Goal: Information Seeking & Learning: Understand process/instructions

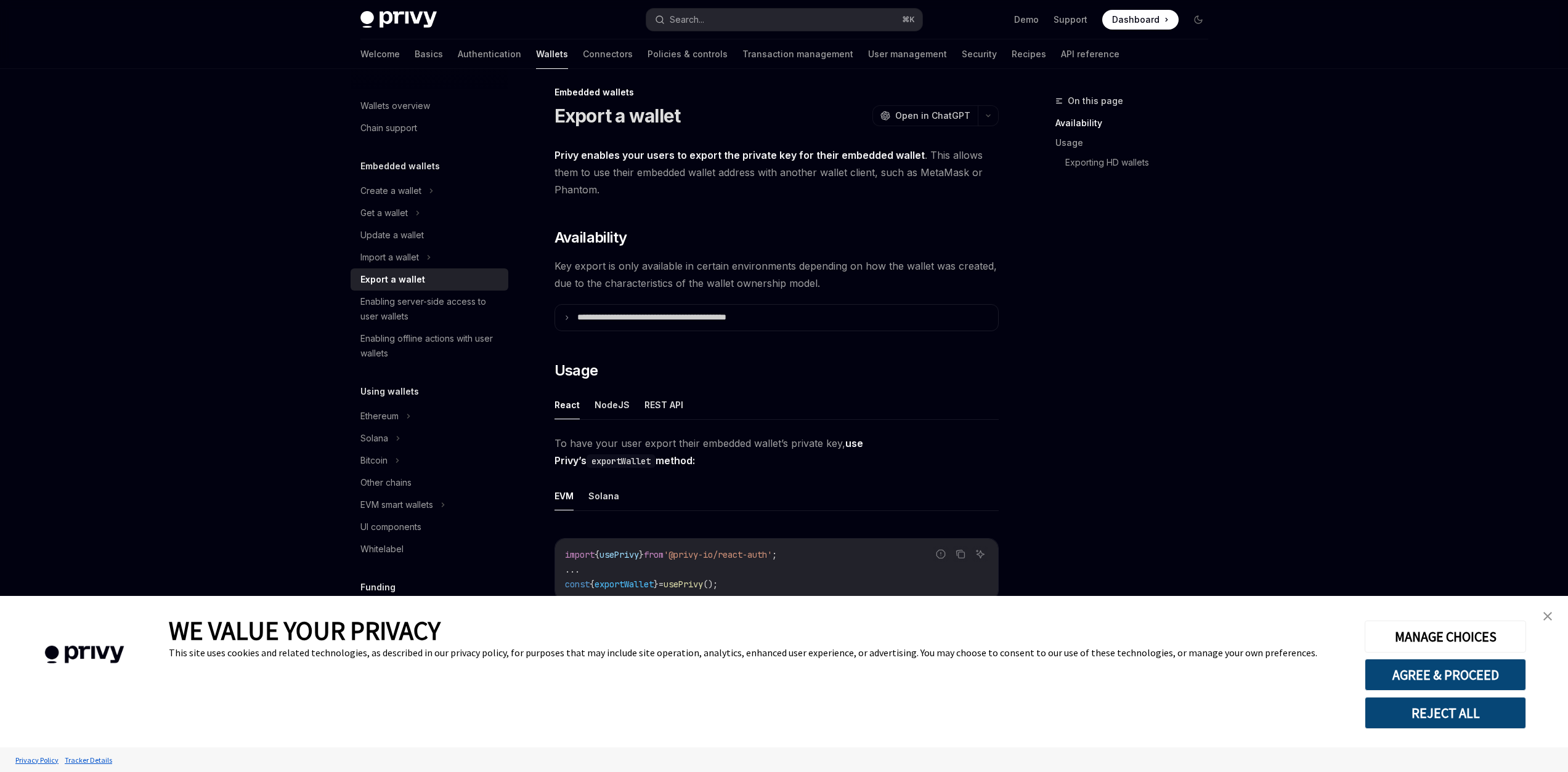
scroll to position [13, 0]
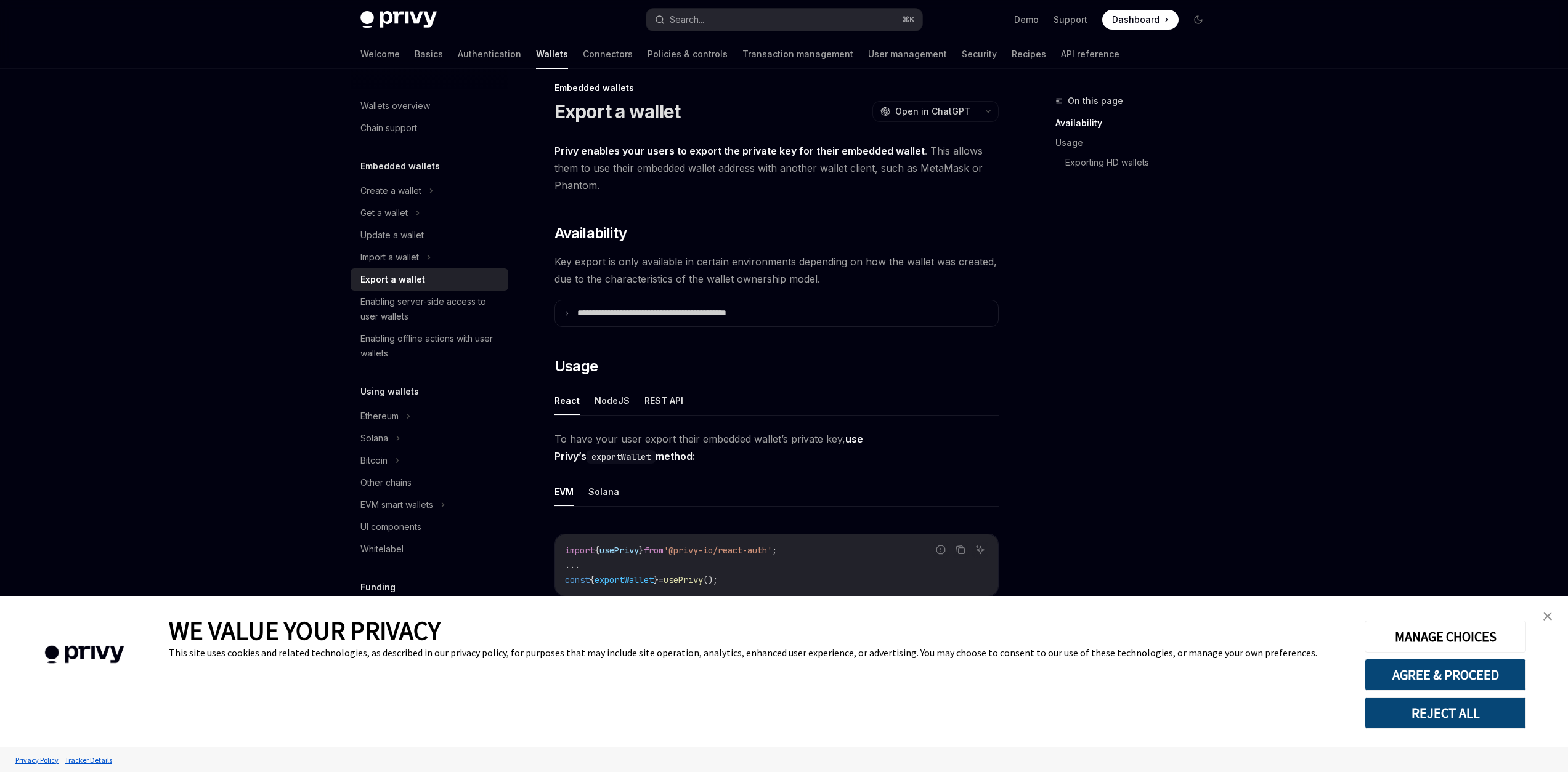
click at [1550, 618] on img "close banner" at bounding box center [1548, 616] width 9 height 9
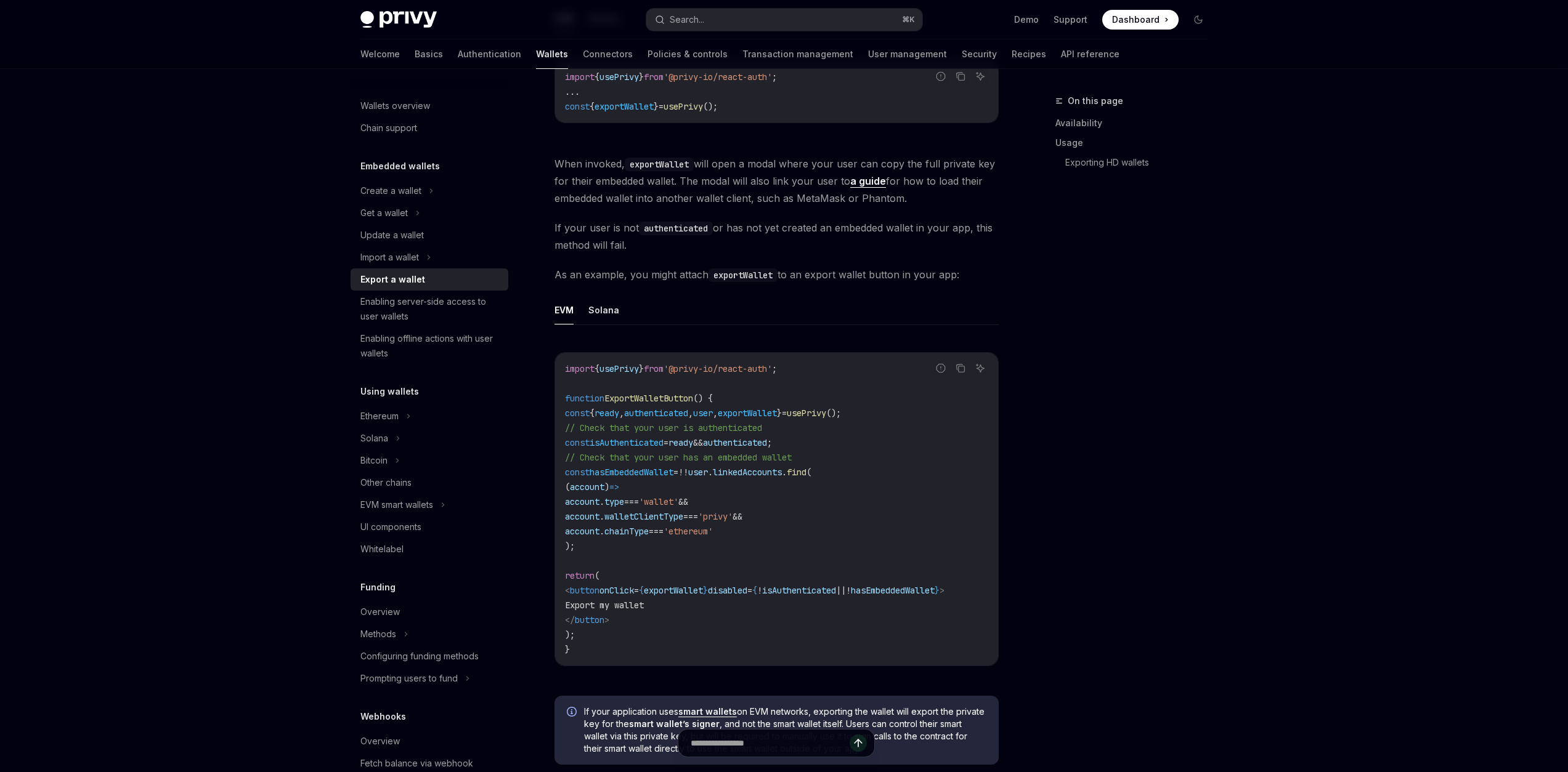
scroll to position [489, 0]
click at [600, 308] on button "Solana" at bounding box center [603, 307] width 31 height 29
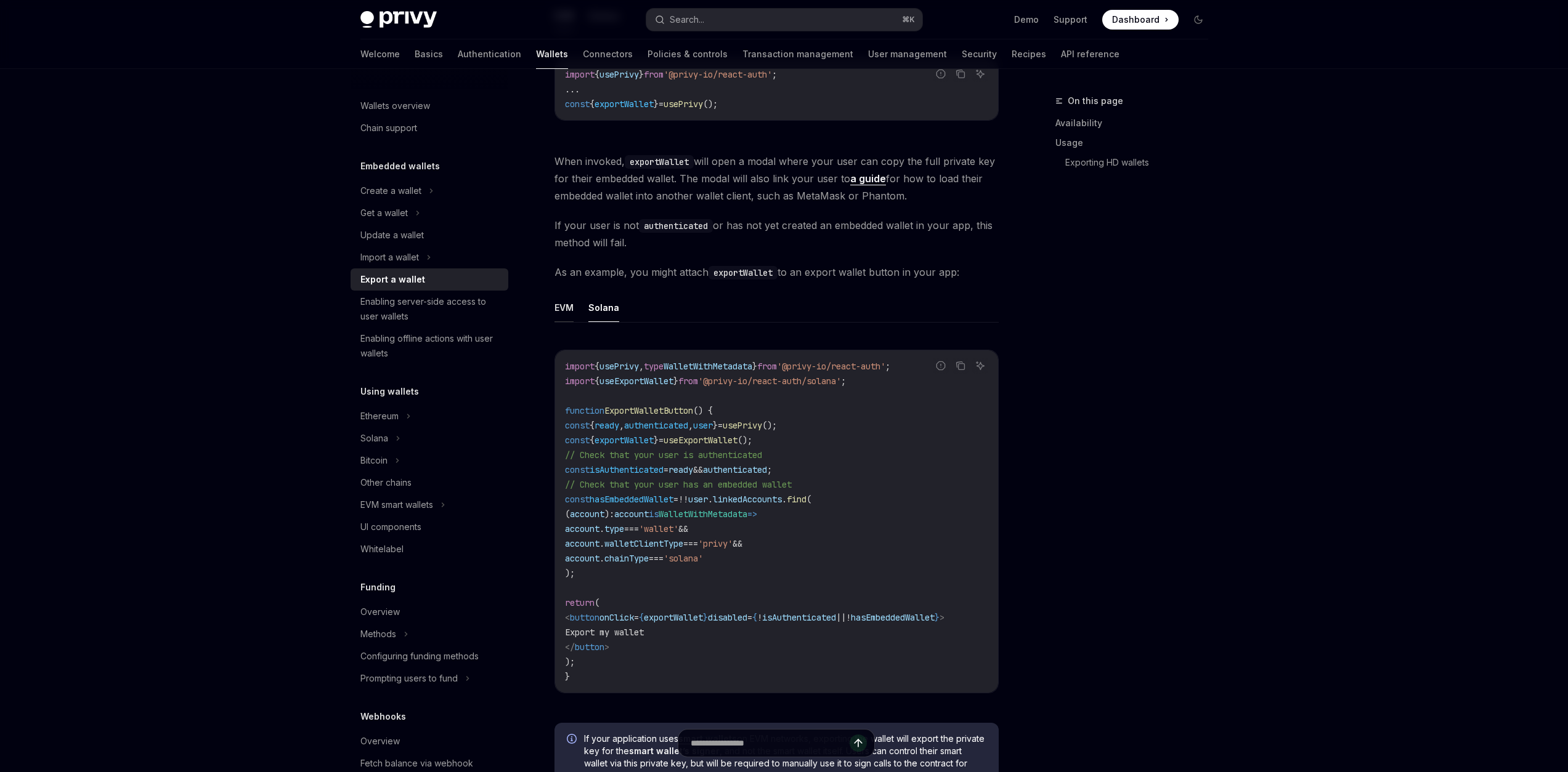
click at [565, 311] on button "EVM" at bounding box center [564, 307] width 19 height 29
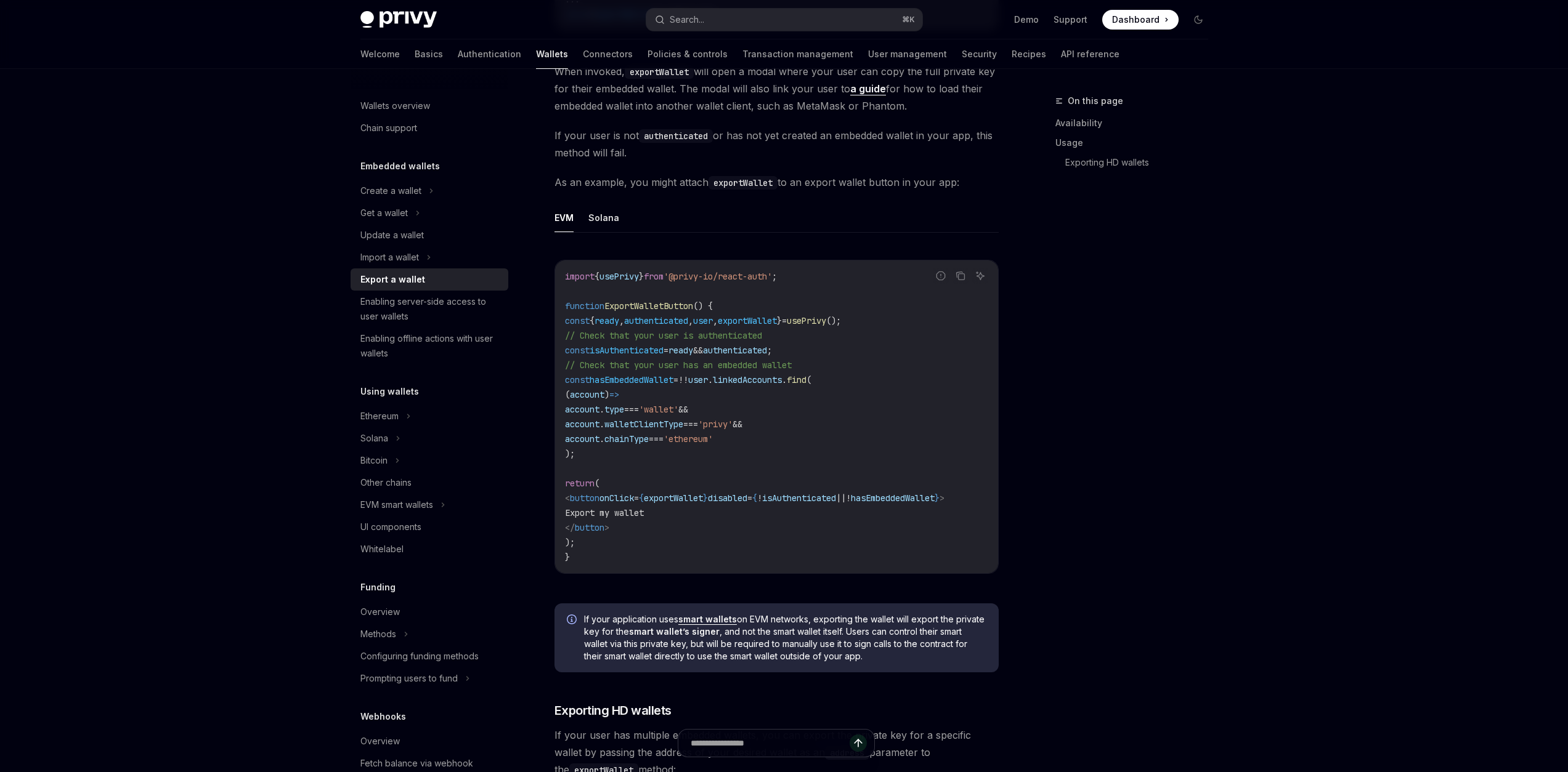
scroll to position [538, 0]
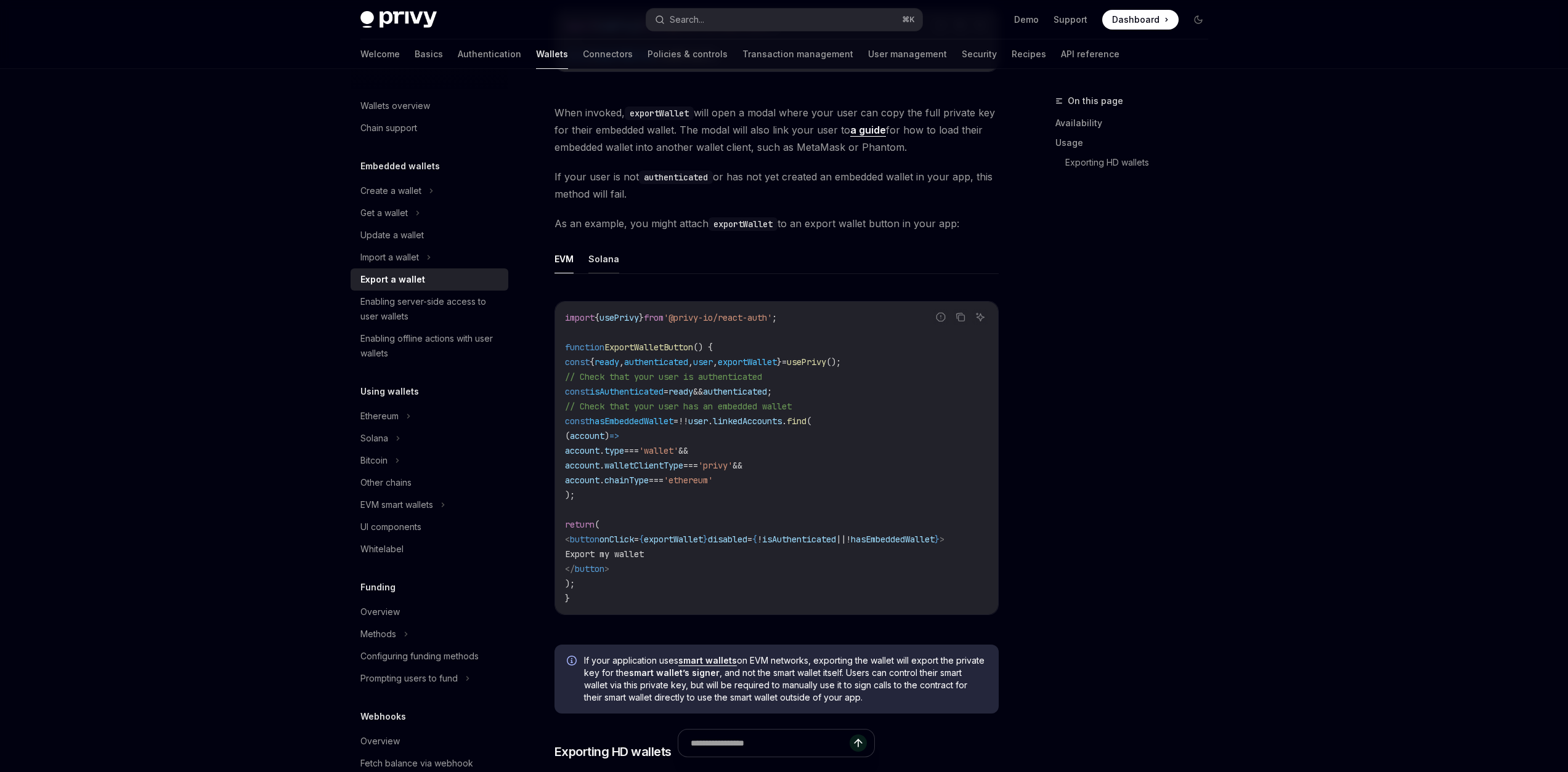
click at [602, 260] on button "Solana" at bounding box center [603, 259] width 31 height 29
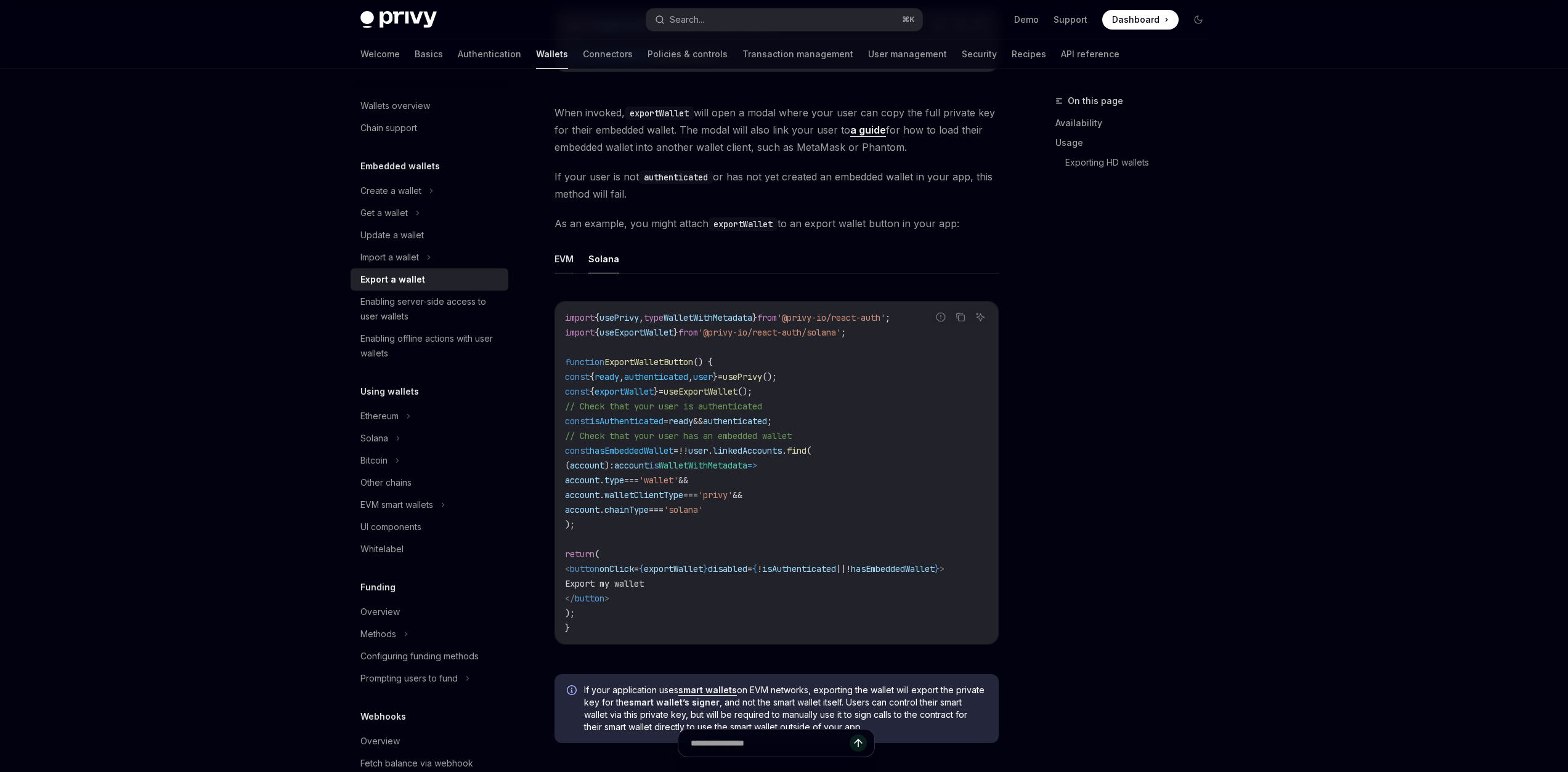
click at [558, 261] on button "EVM" at bounding box center [564, 259] width 19 height 29
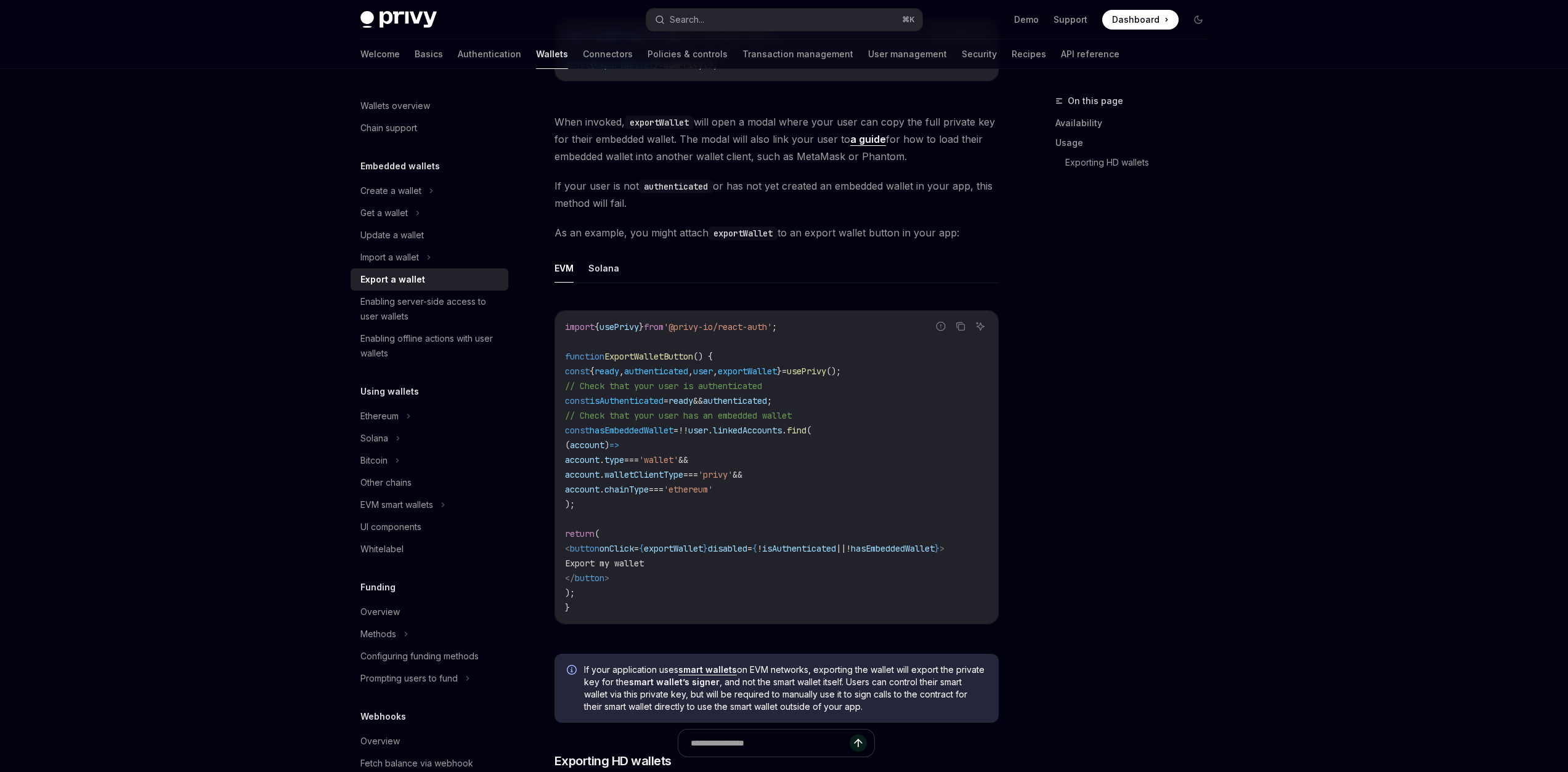
scroll to position [528, 0]
click at [613, 274] on button "Solana" at bounding box center [603, 268] width 31 height 29
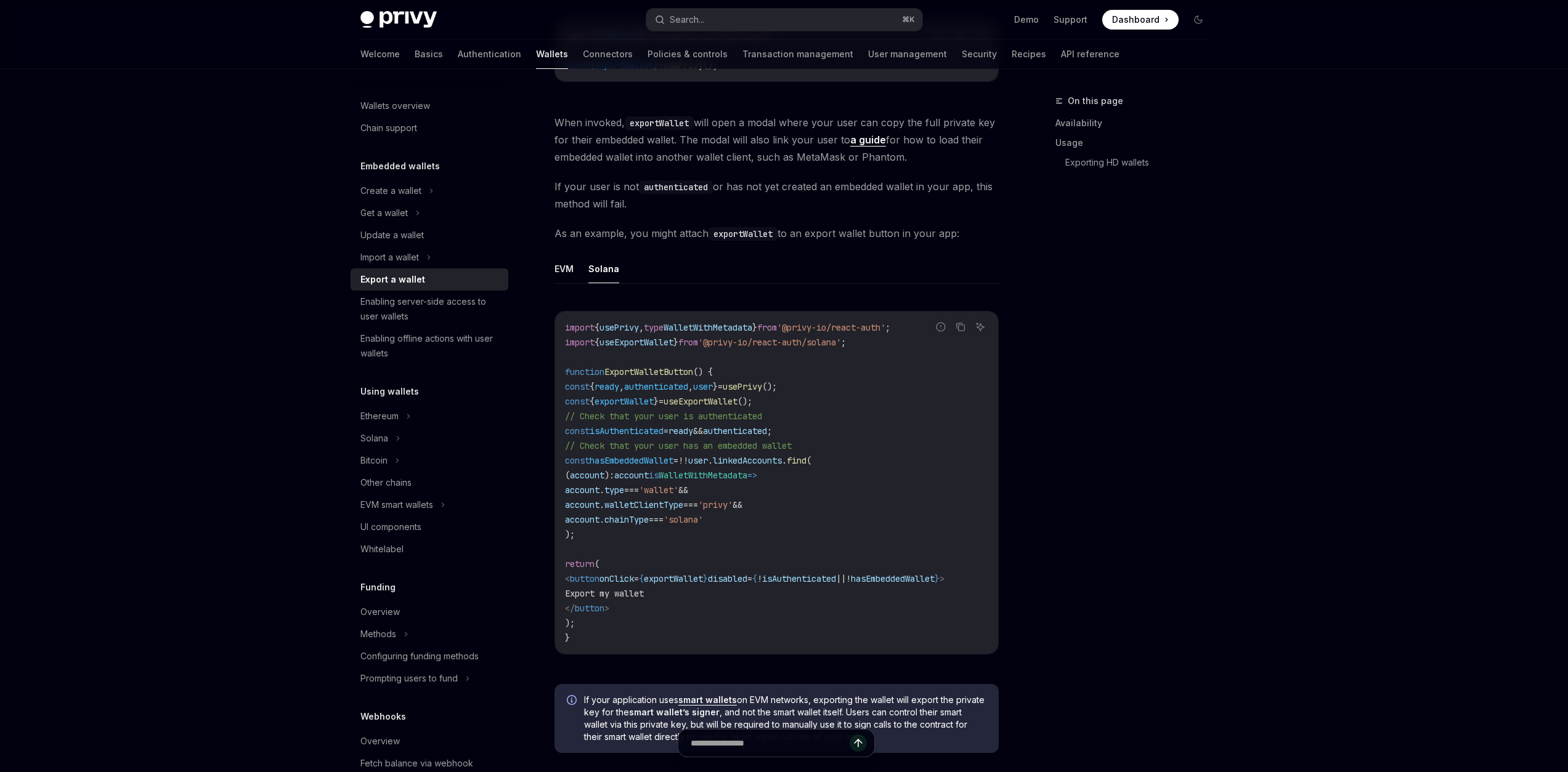
click at [586, 280] on ul "EVM Solana" at bounding box center [776, 269] width 444 height 30
click at [563, 268] on button "EVM" at bounding box center [564, 268] width 19 height 29
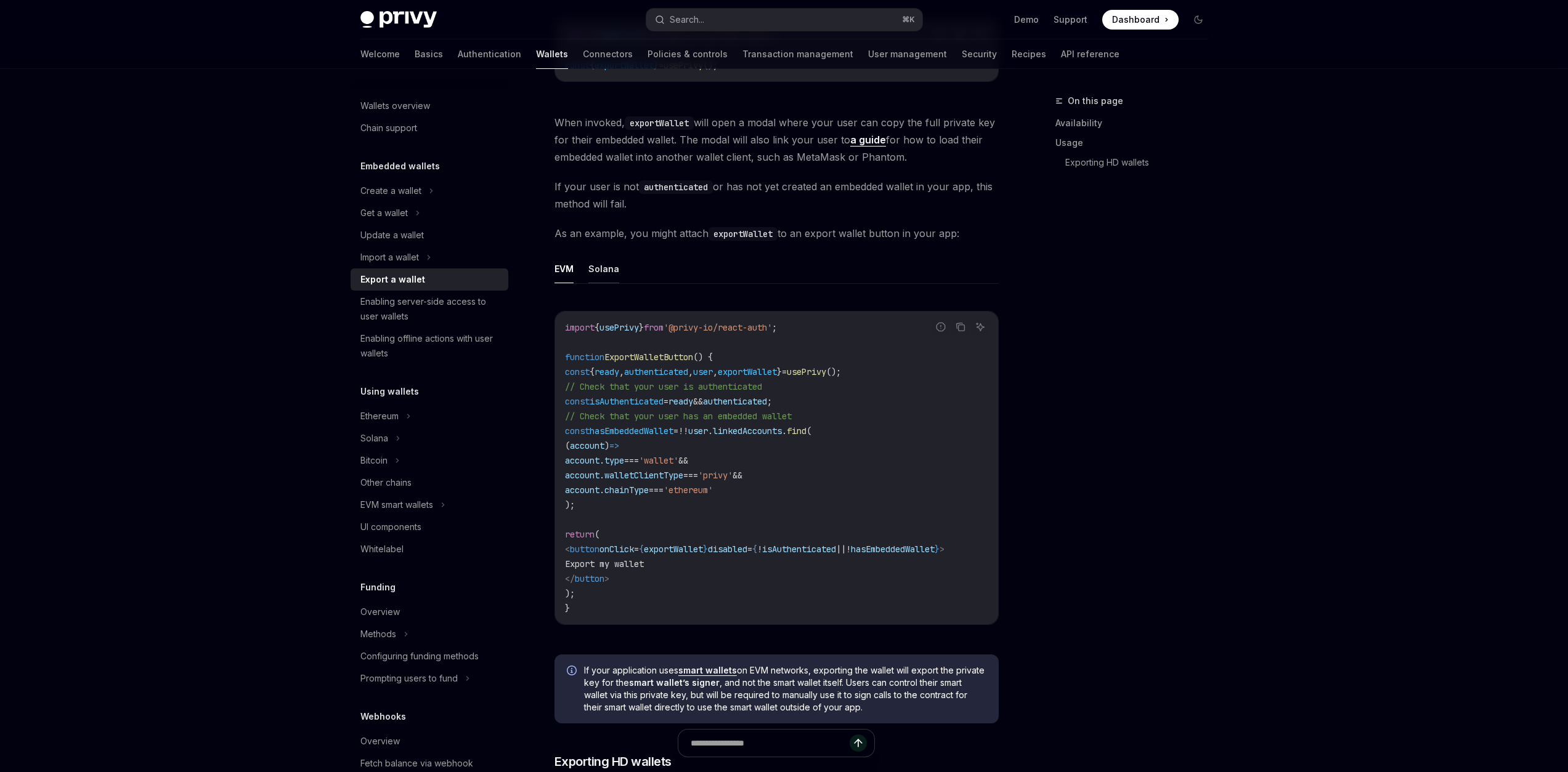
click at [598, 270] on button "Solana" at bounding box center [603, 268] width 31 height 29
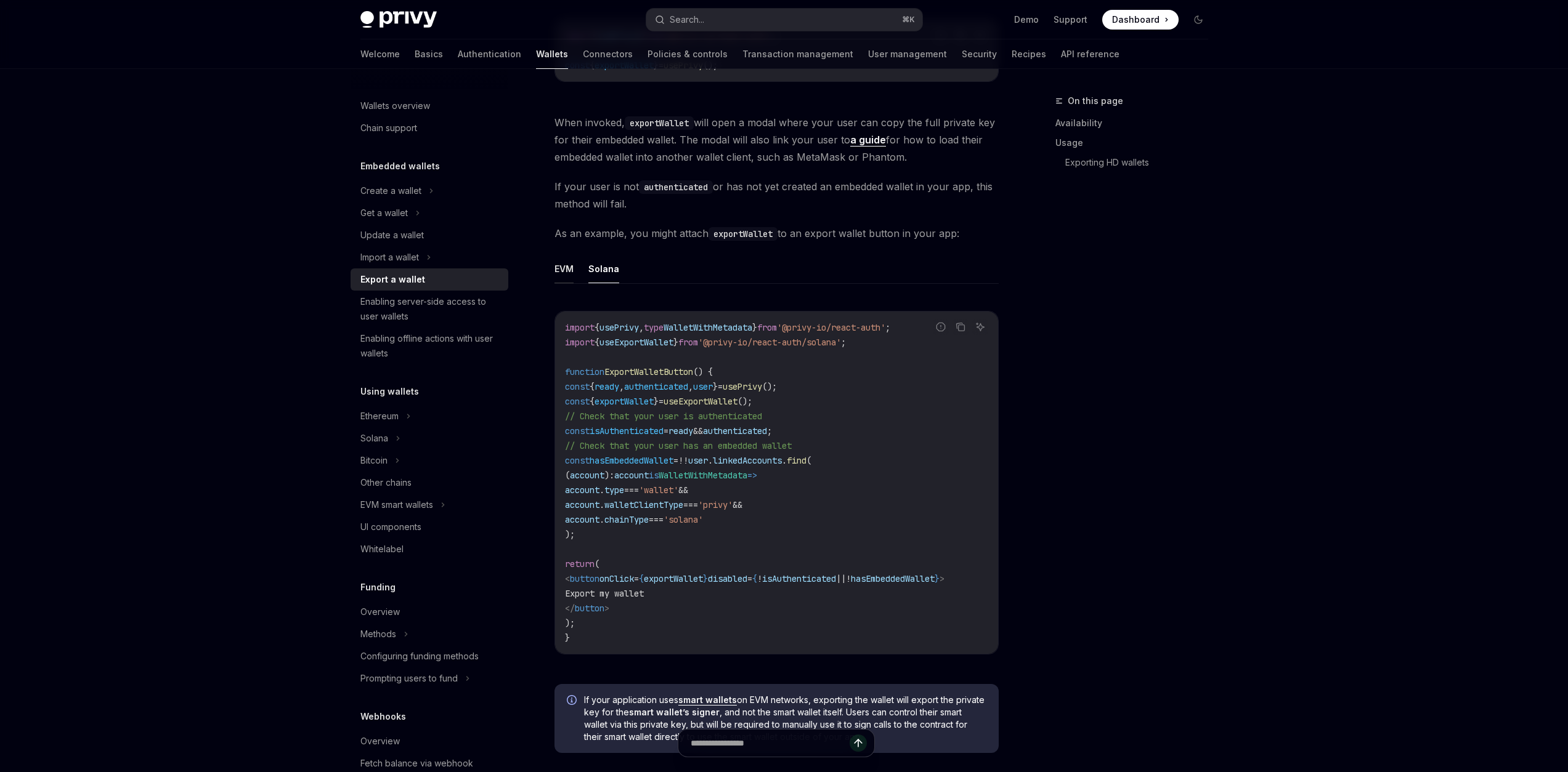
click at [552, 273] on div "**********" at bounding box center [660, 433] width 680 height 1735
click at [557, 271] on button "EVM" at bounding box center [564, 268] width 19 height 29
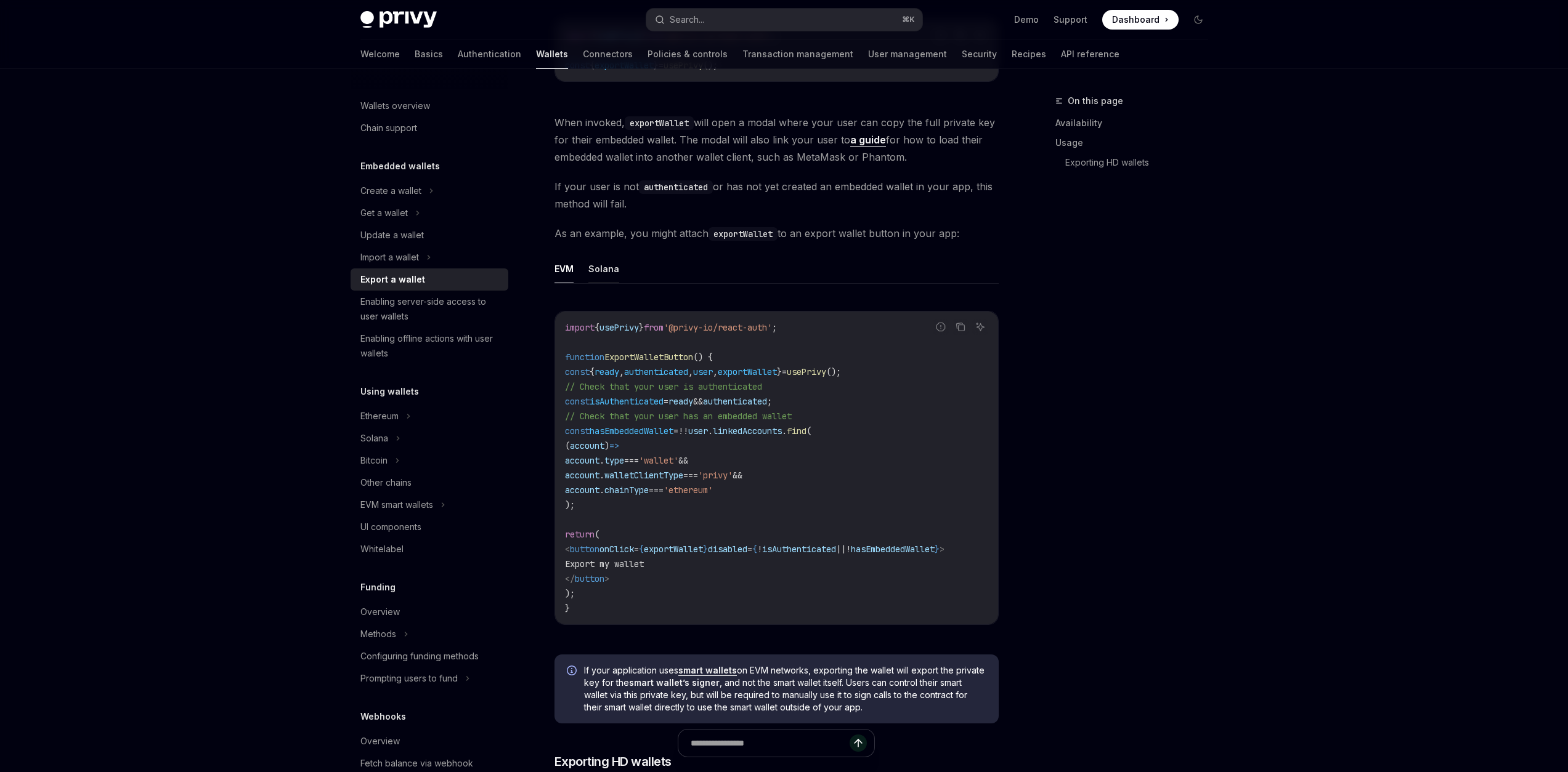
click at [591, 271] on button "Solana" at bounding box center [603, 268] width 31 height 29
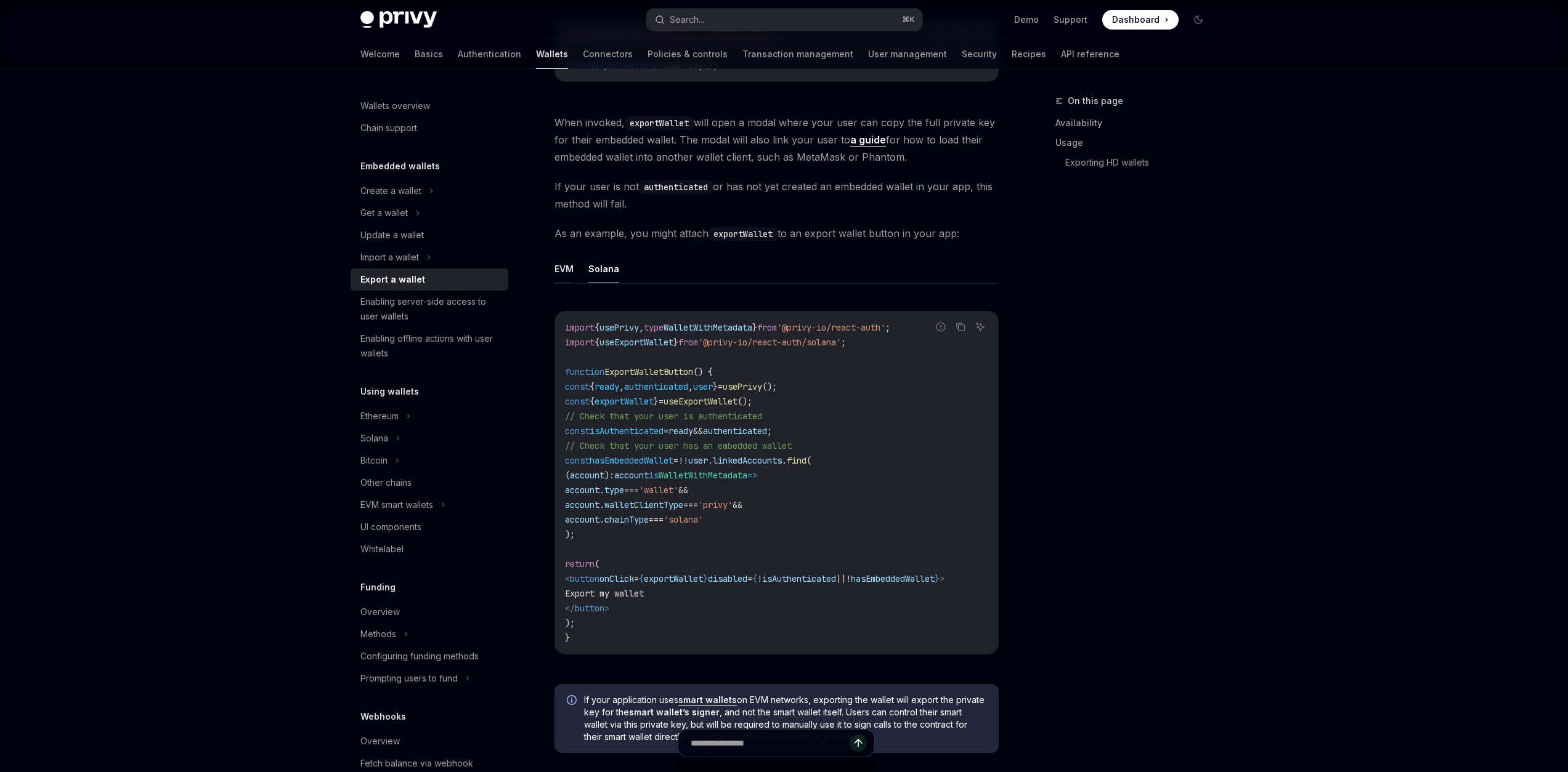
click at [573, 271] on button "EVM" at bounding box center [564, 268] width 19 height 29
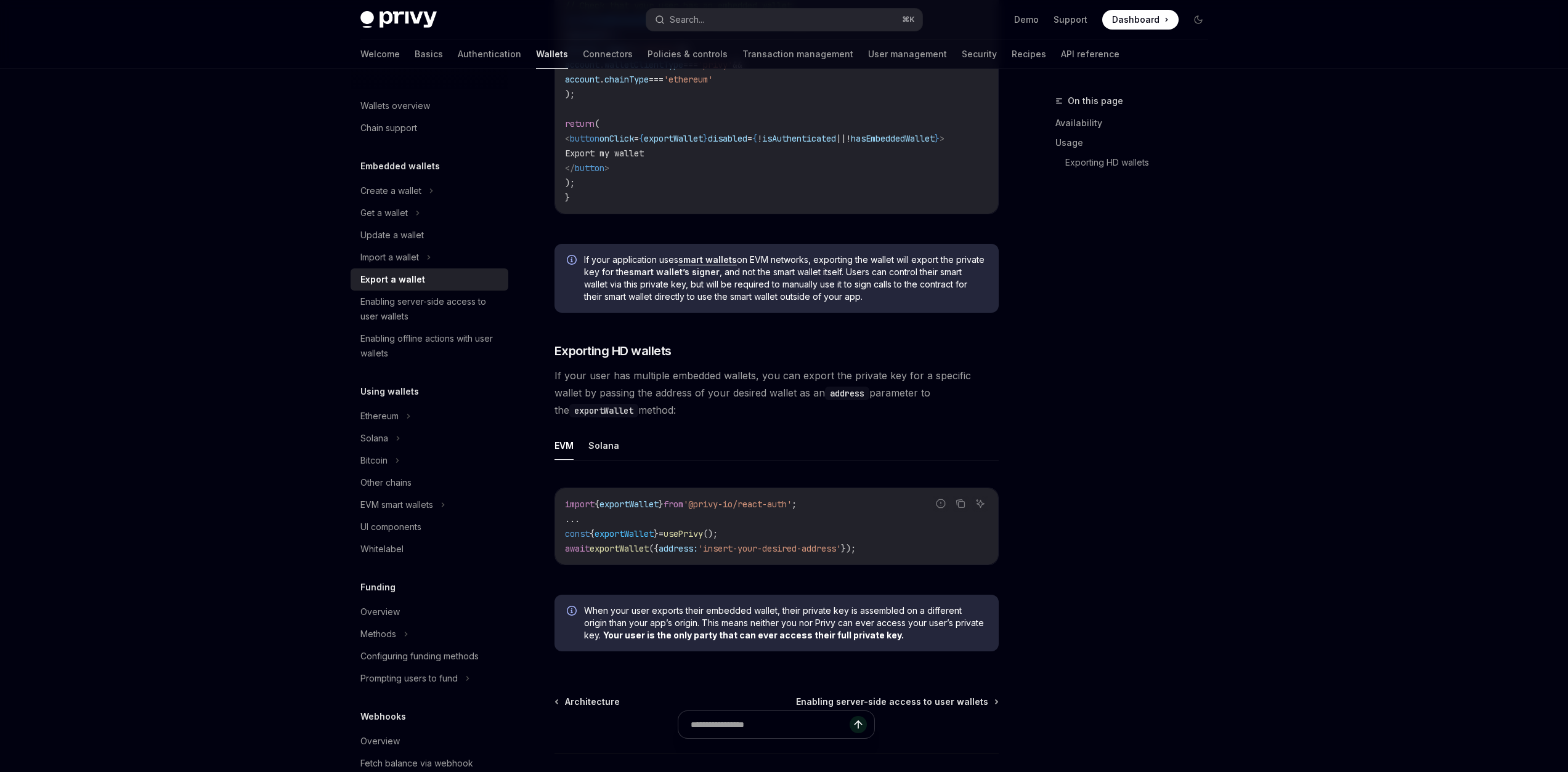
scroll to position [971, 0]
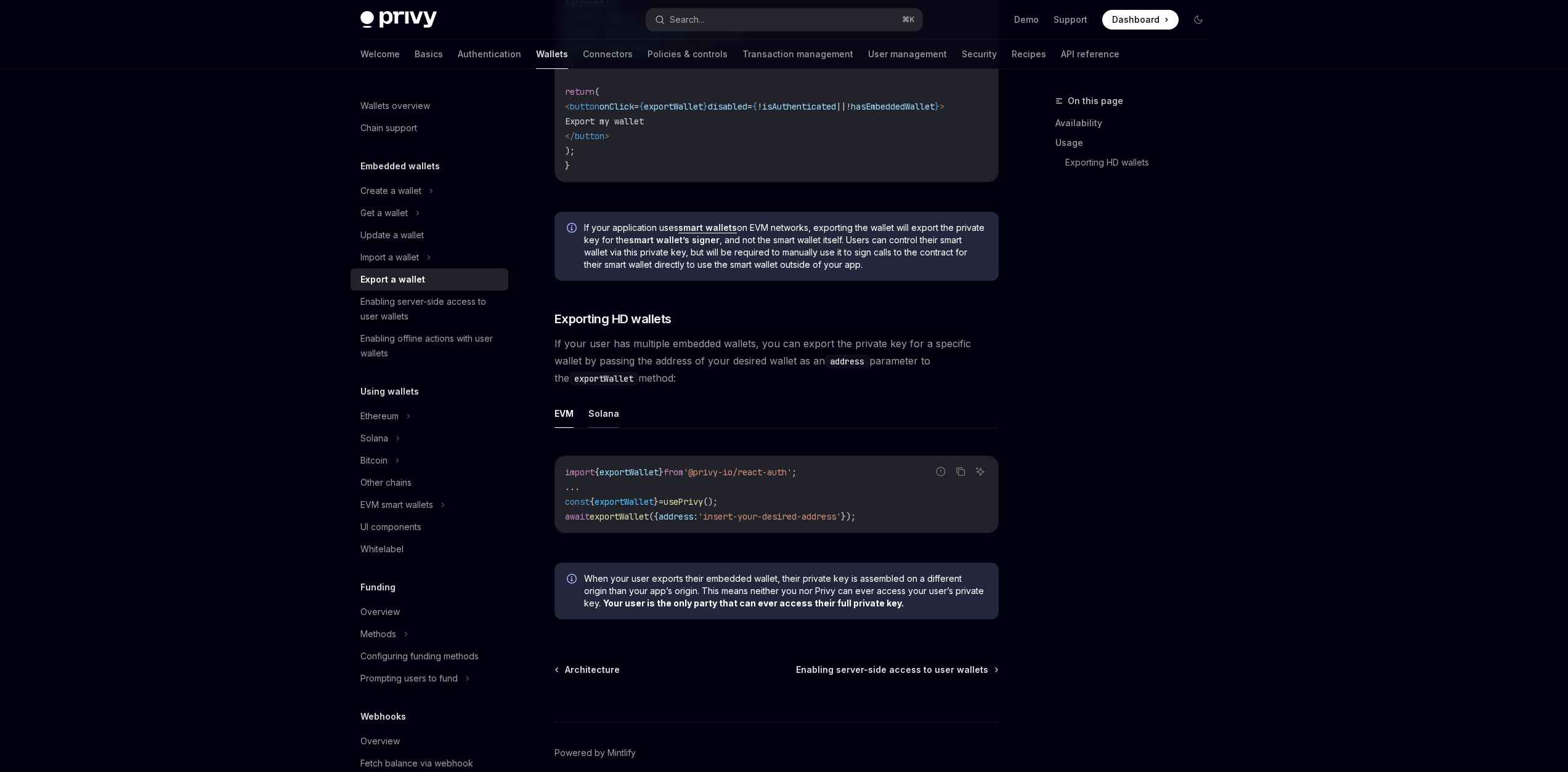
click at [600, 421] on button "Solana" at bounding box center [603, 413] width 31 height 29
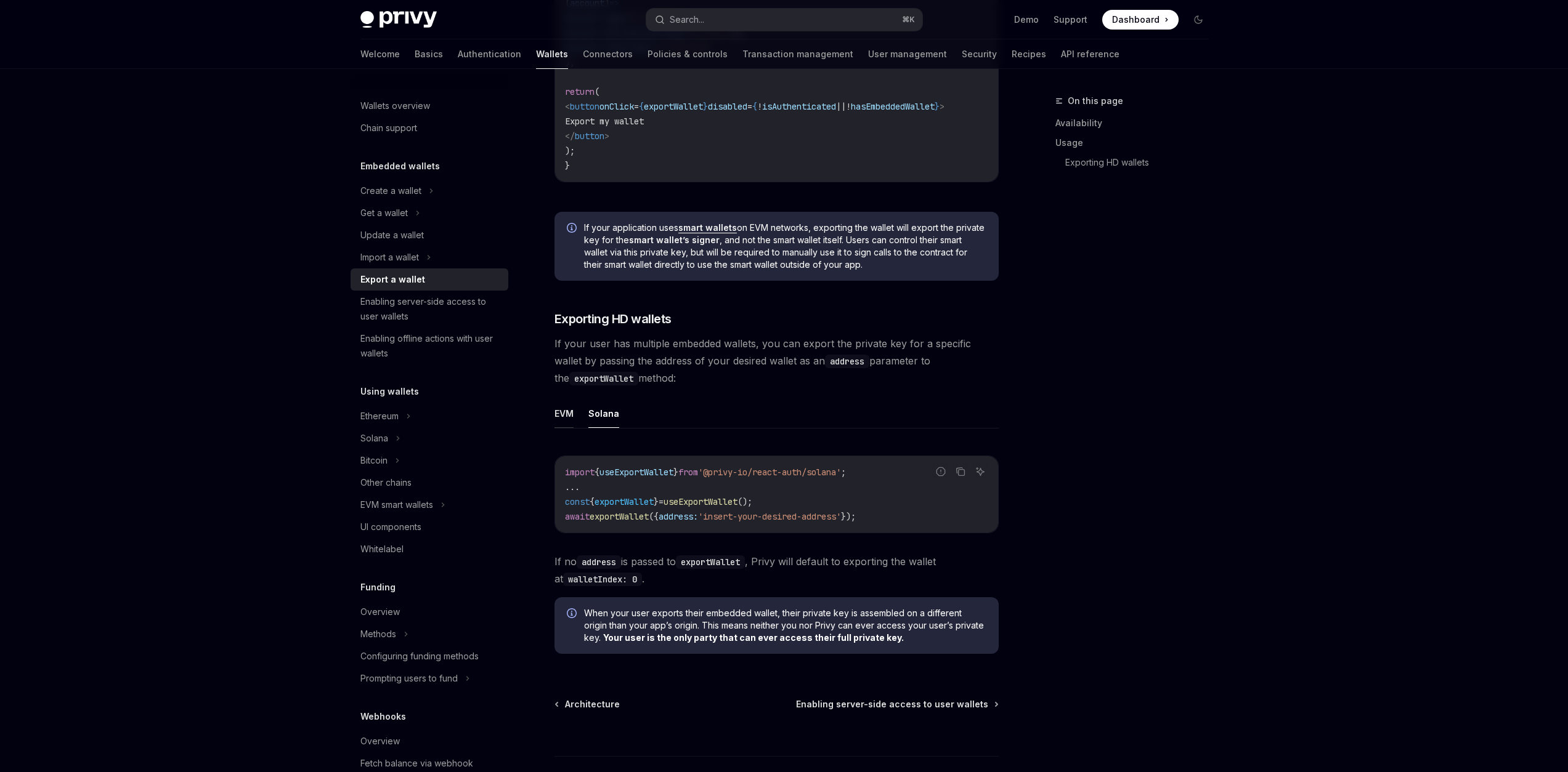
click at [558, 424] on button "EVM" at bounding box center [564, 413] width 19 height 29
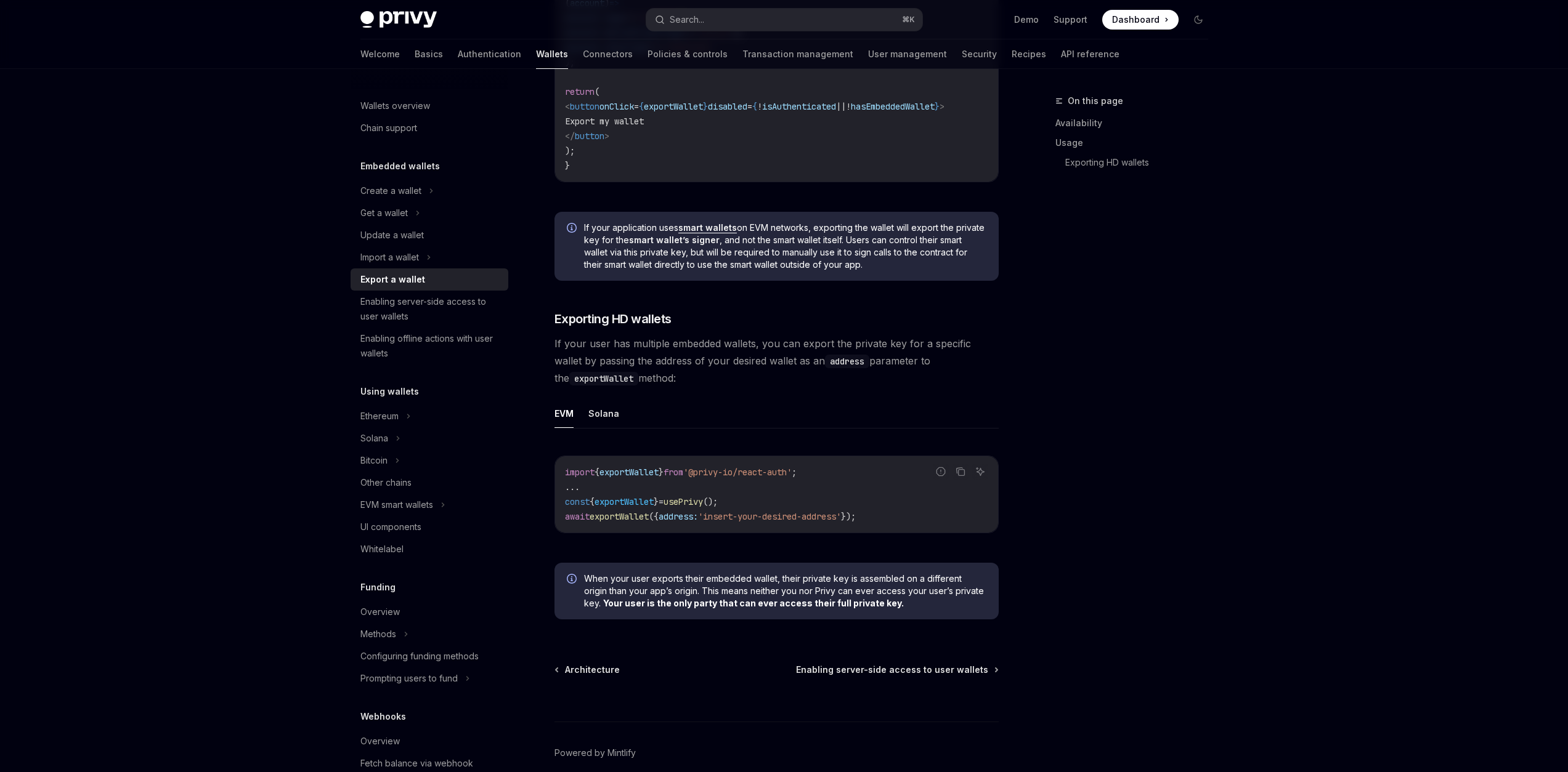
click at [586, 423] on ul "EVM Solana" at bounding box center [776, 414] width 444 height 30
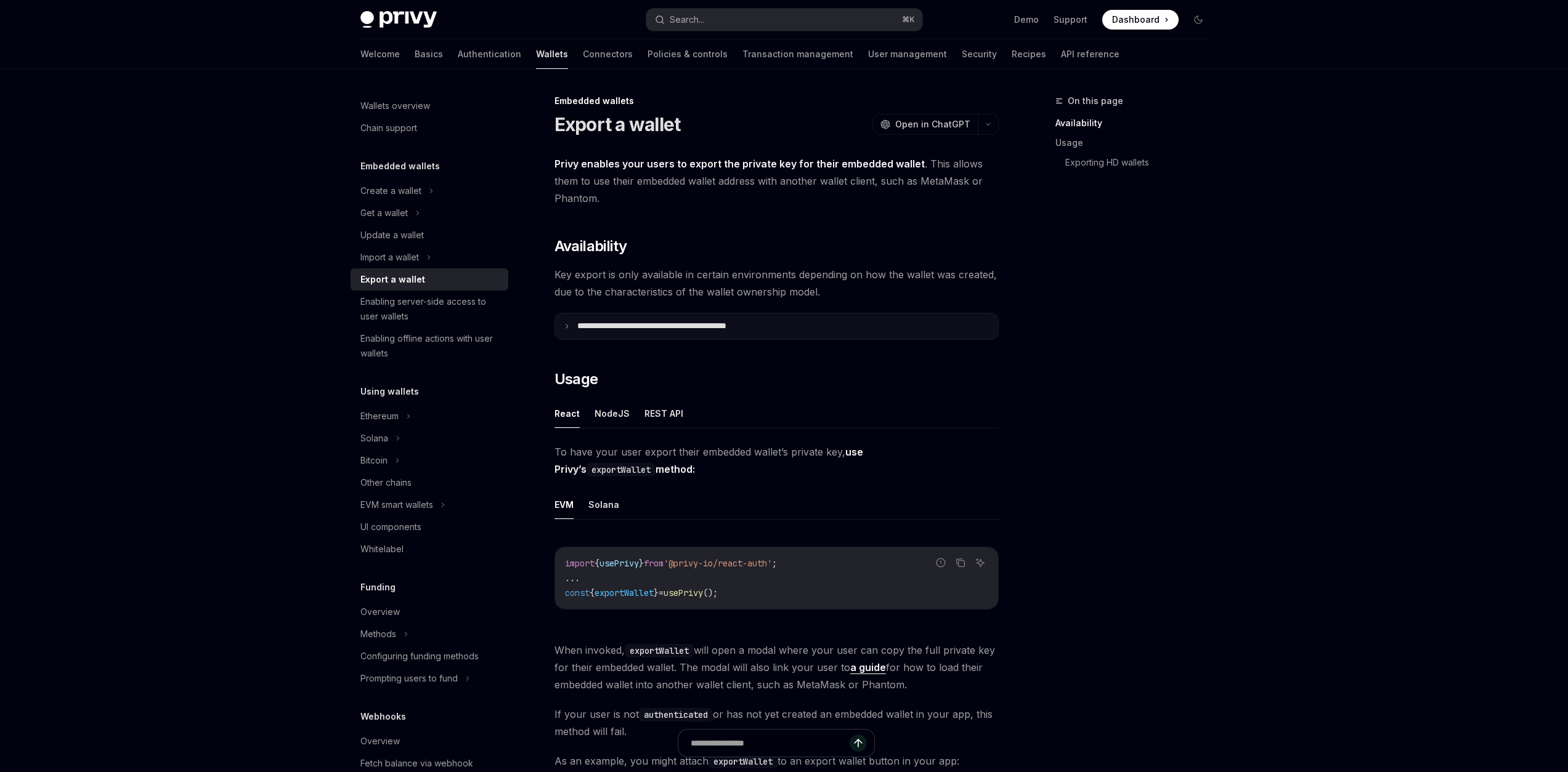
click at [667, 332] on summary "**********" at bounding box center [777, 326] width 443 height 25
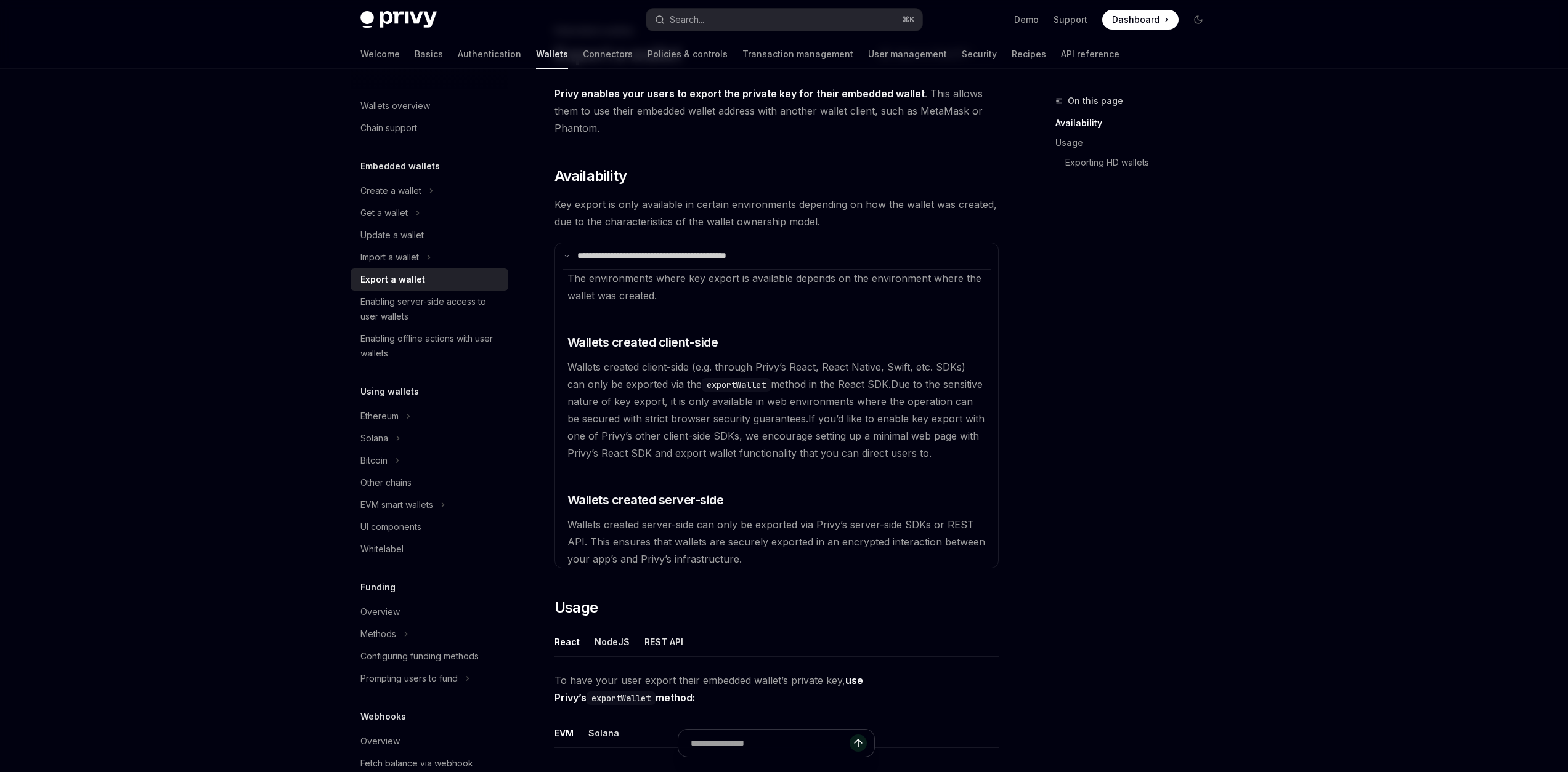
scroll to position [75, 0]
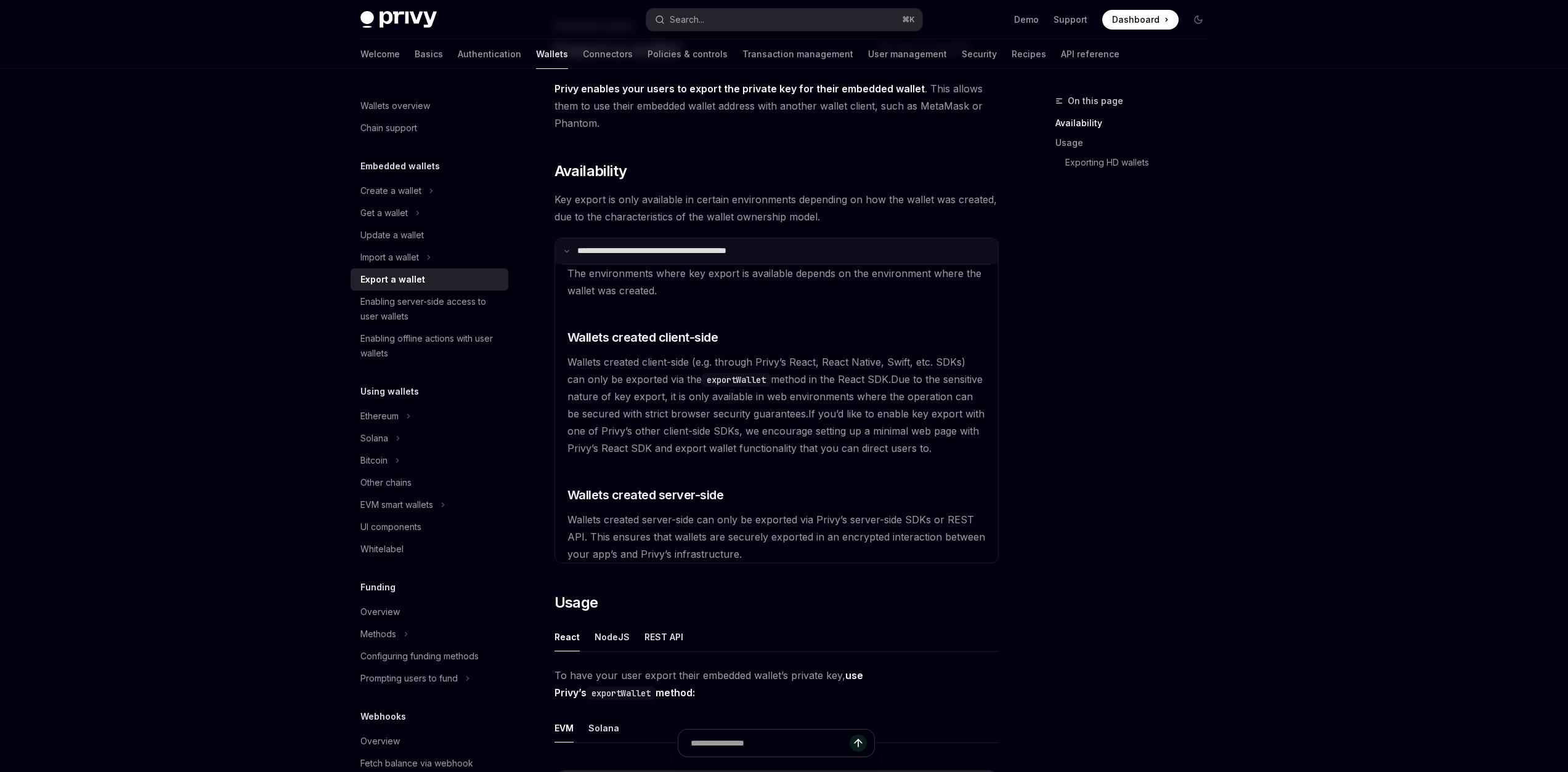
click at [642, 259] on summary "**********" at bounding box center [777, 251] width 443 height 25
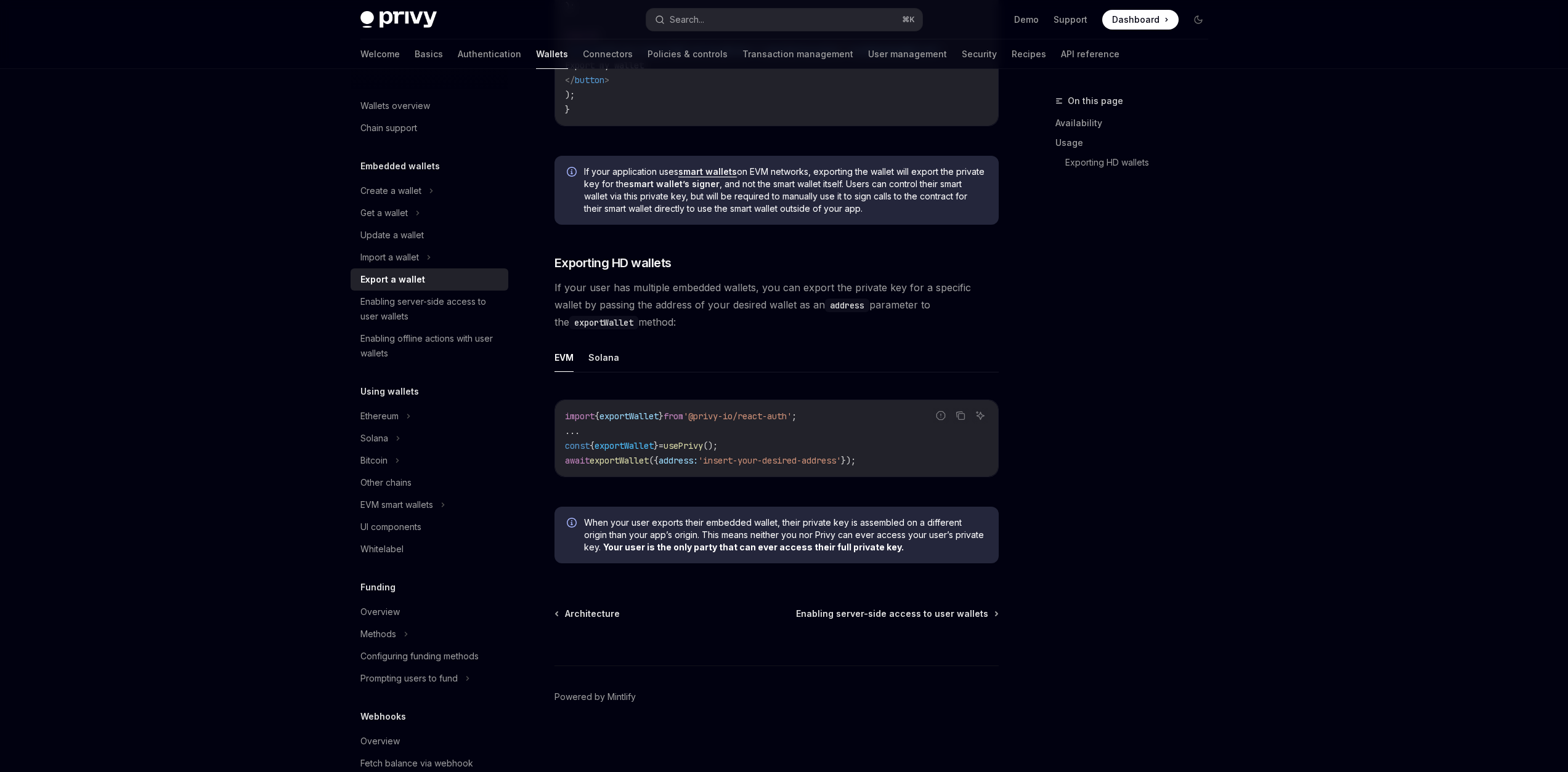
scroll to position [1031, 0]
drag, startPoint x: 612, startPoint y: 290, endPoint x: 754, endPoint y: 285, distance: 142.1
click at [754, 285] on span "If your user has multiple embedded wallets, you can export the private key for …" at bounding box center [776, 304] width 444 height 52
click at [600, 357] on button "Solana" at bounding box center [603, 357] width 31 height 29
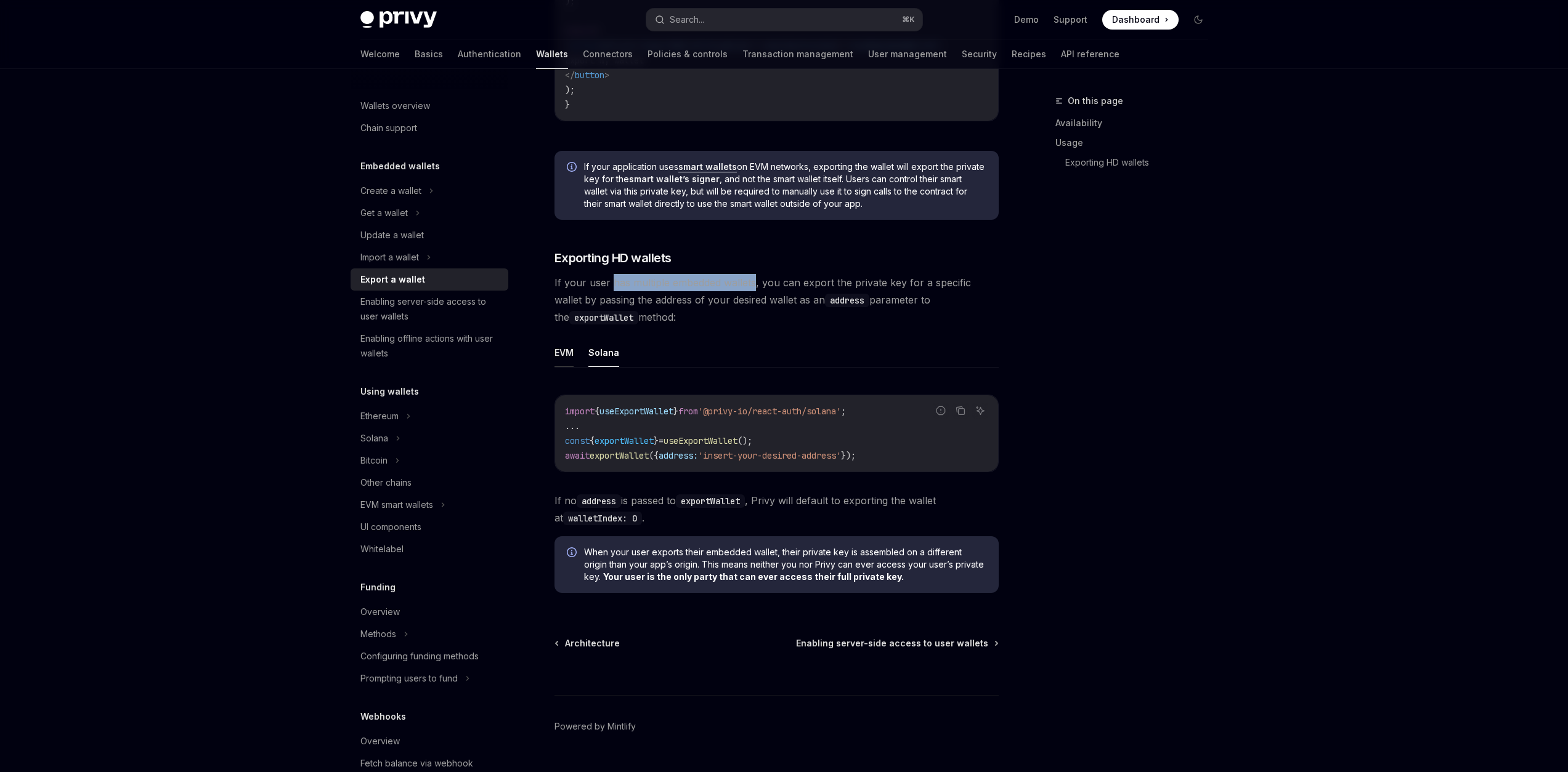
click at [569, 359] on button "EVM" at bounding box center [564, 353] width 19 height 29
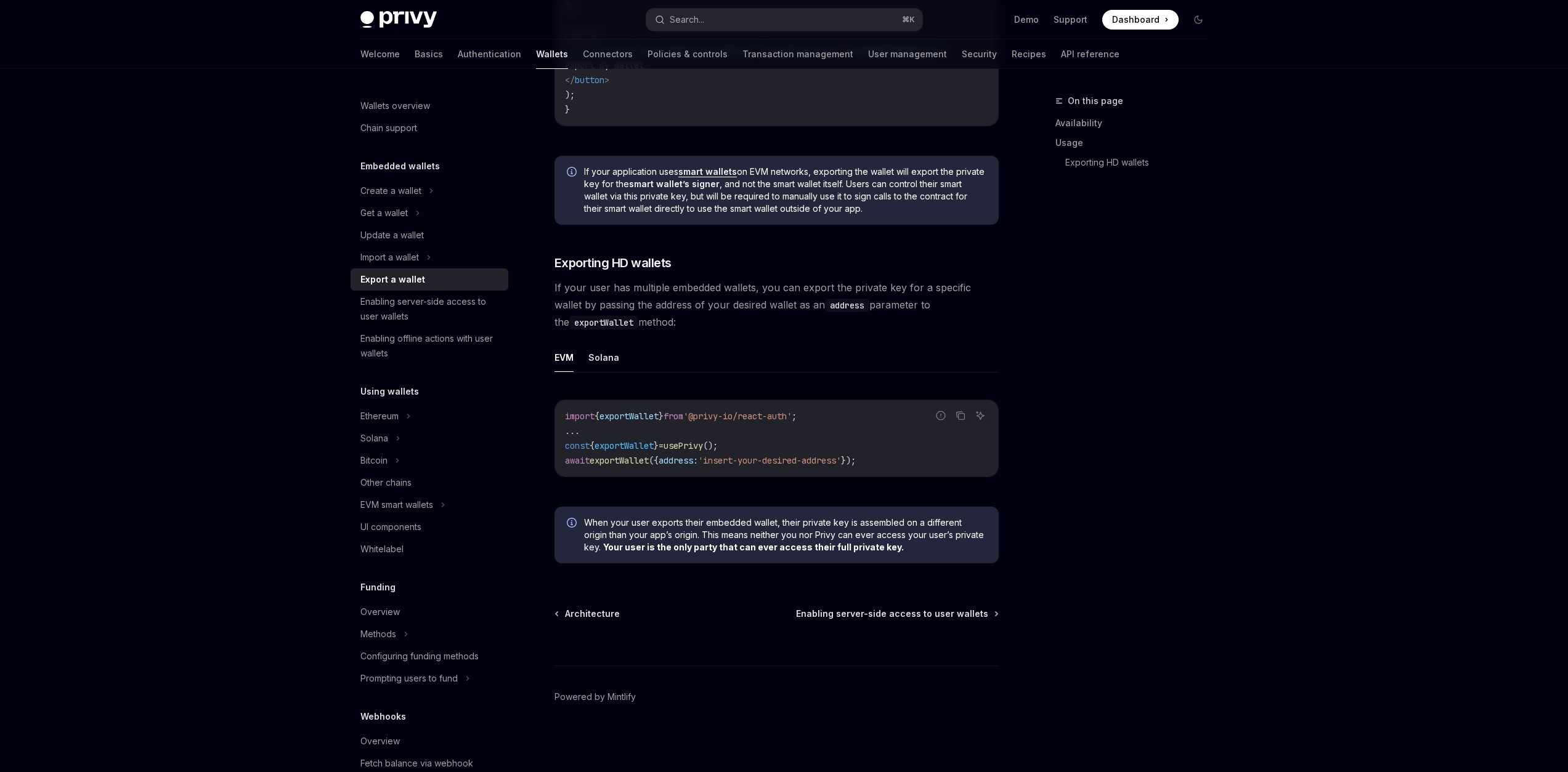
click at [692, 302] on span "If your user has multiple embedded wallets, you can export the private key for …" at bounding box center [776, 304] width 444 height 52
click at [602, 363] on button "Solana" at bounding box center [603, 357] width 31 height 29
type textarea "*"
